Goal: Transaction & Acquisition: Purchase product/service

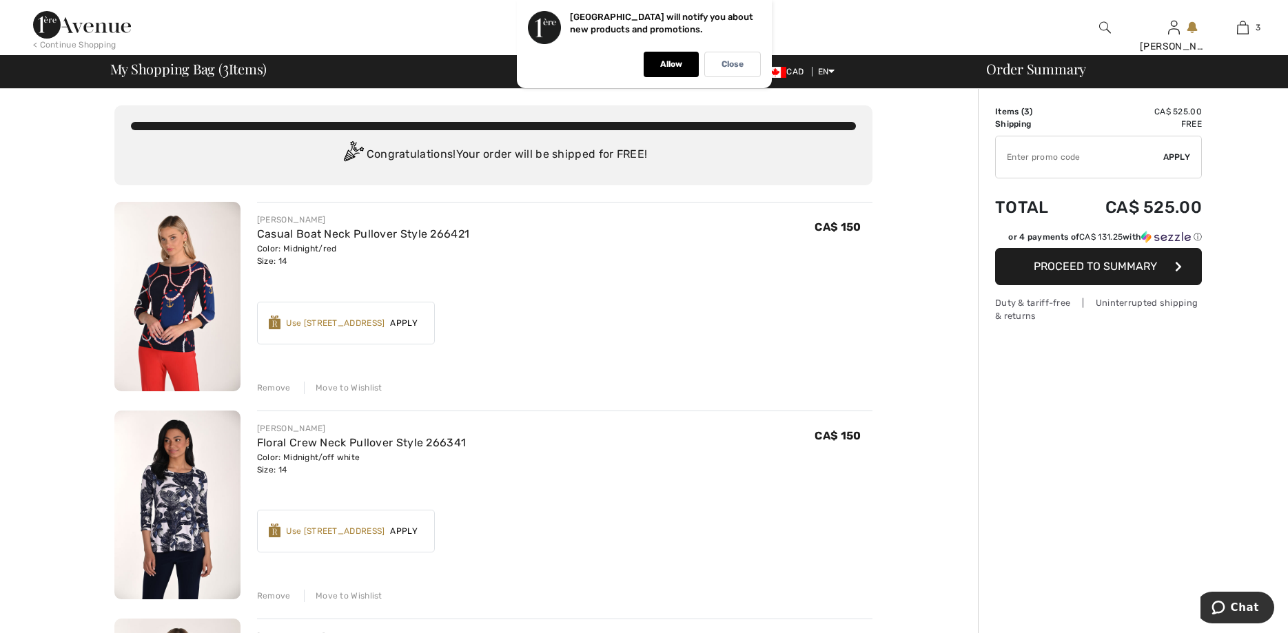
click at [1015, 150] on input "TEXT" at bounding box center [1078, 156] width 167 height 41
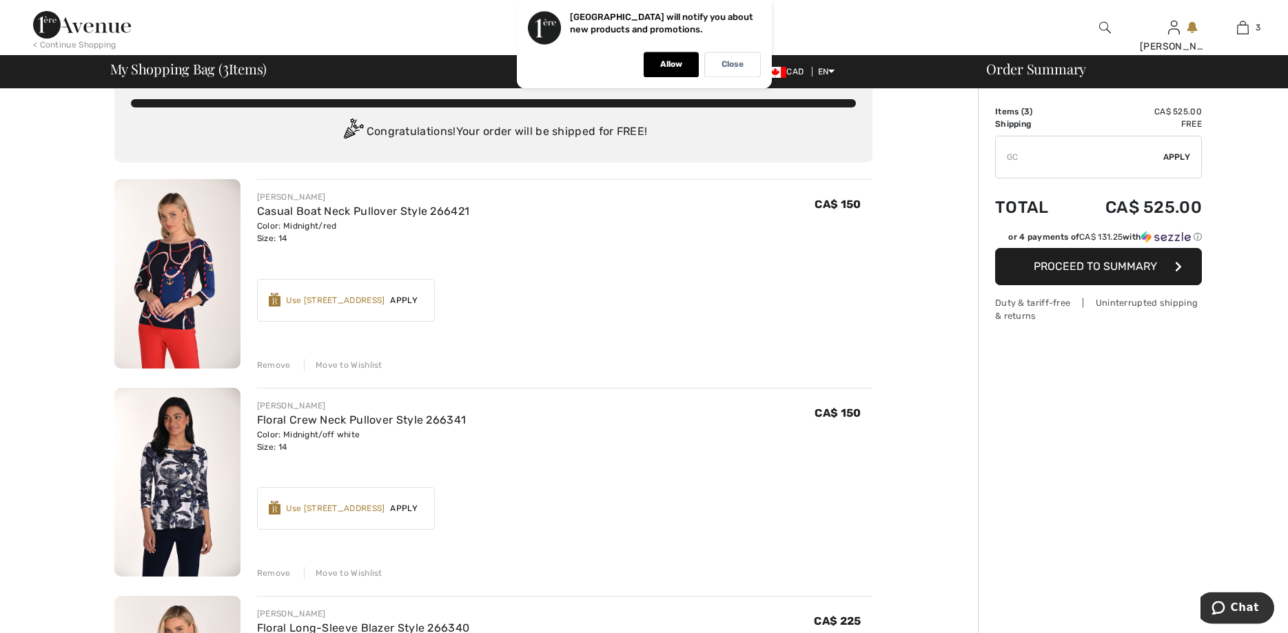
scroll to position [14, 0]
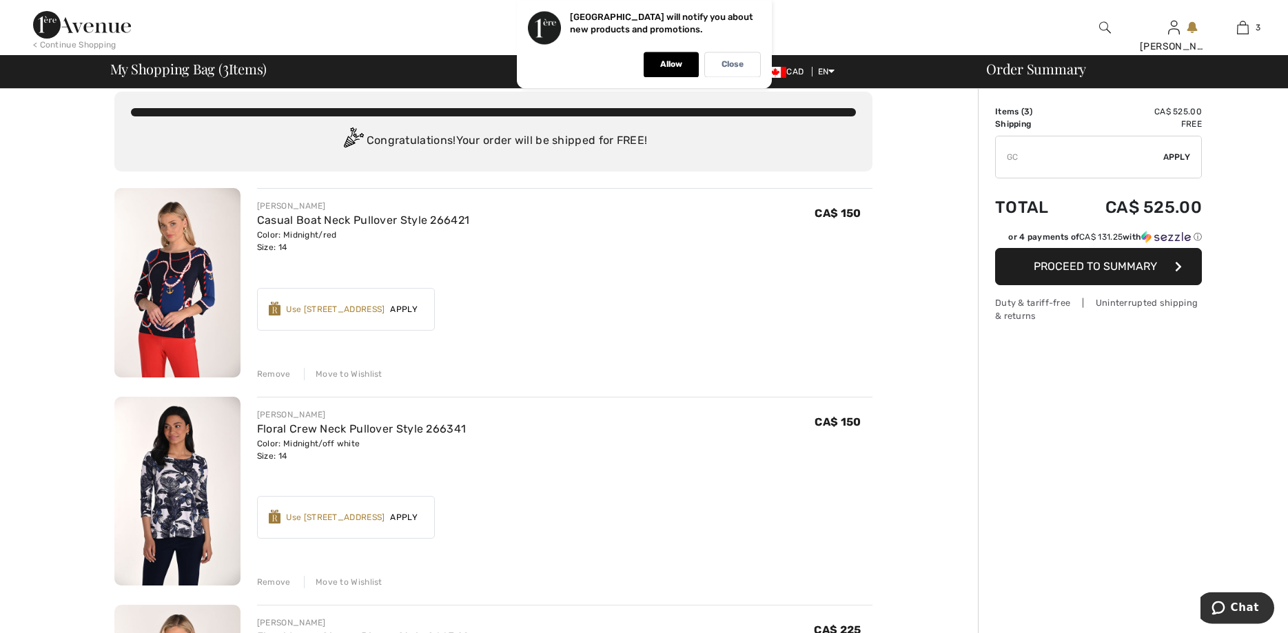
type input "GC"
click at [1117, 264] on span "Proceed to Summary" at bounding box center [1094, 266] width 123 height 13
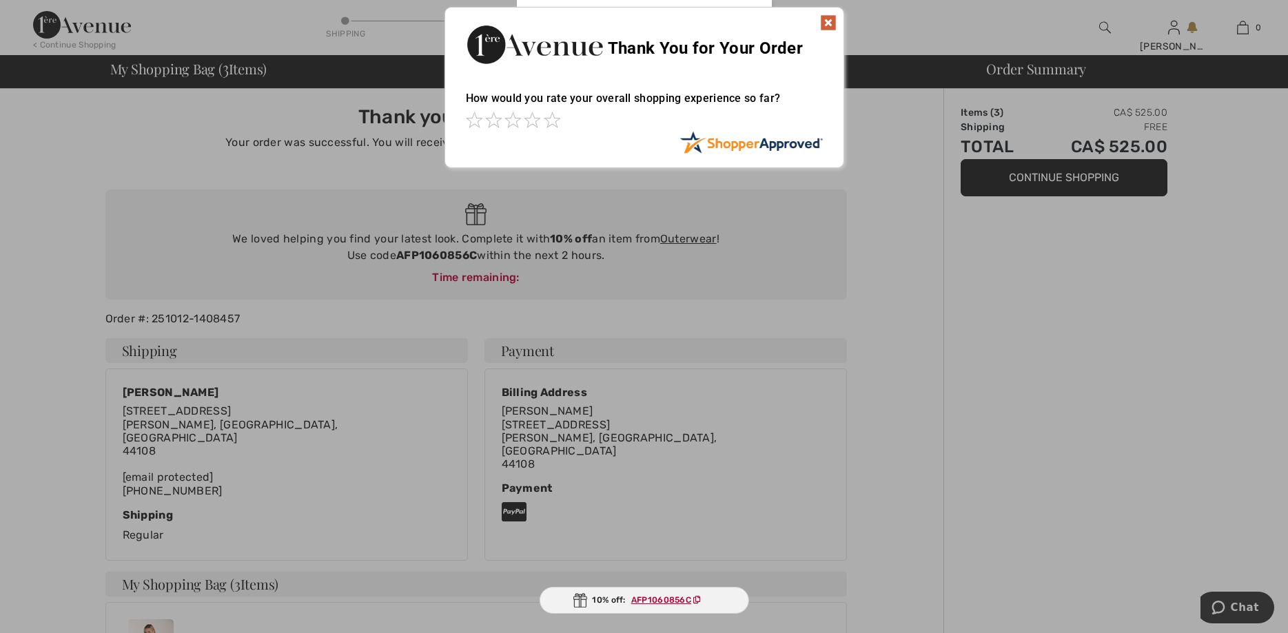
click at [832, 21] on img at bounding box center [828, 22] width 17 height 17
